Goal: Task Accomplishment & Management: Complete application form

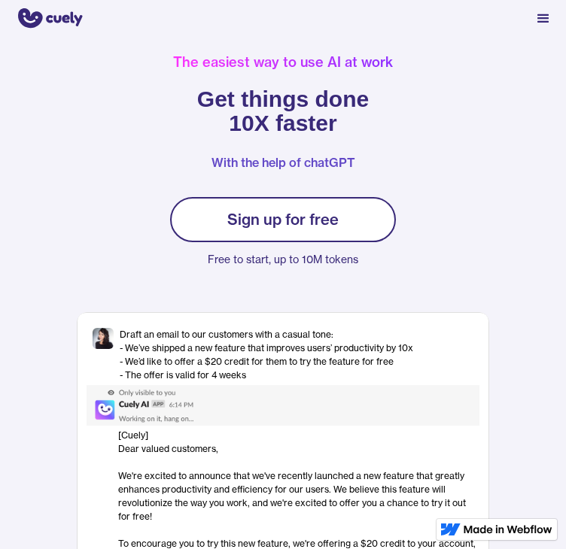
click at [0, 0] on div "Sign In" at bounding box center [0, 0] width 0 height 0
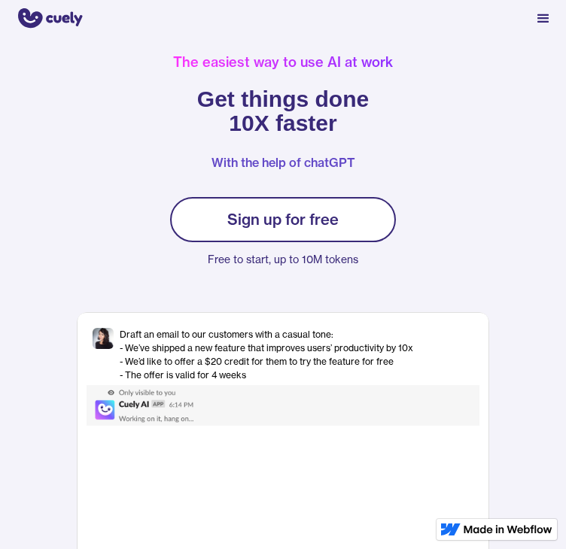
click at [257, 269] on p "Free to start, up to 10M tokens" at bounding box center [283, 260] width 226 height 20
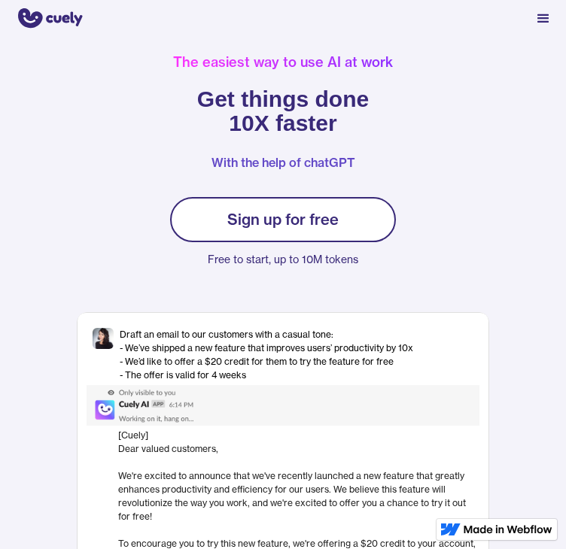
click at [262, 229] on div "Sign up for free" at bounding box center [282, 220] width 111 height 18
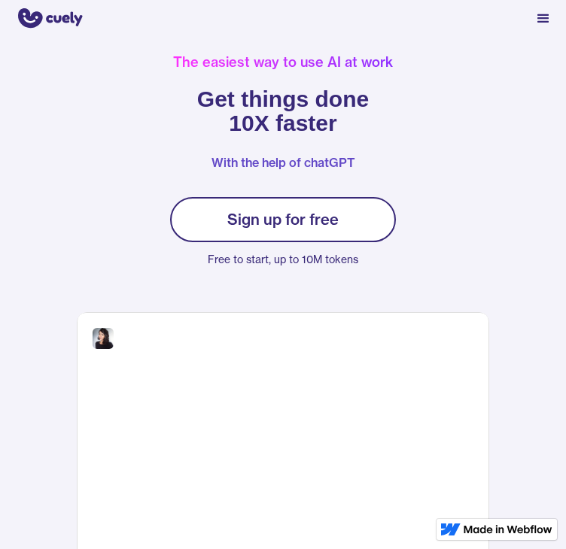
click at [262, 229] on div "Sign up for free" at bounding box center [282, 220] width 111 height 18
